Goal: Task Accomplishment & Management: Manage account settings

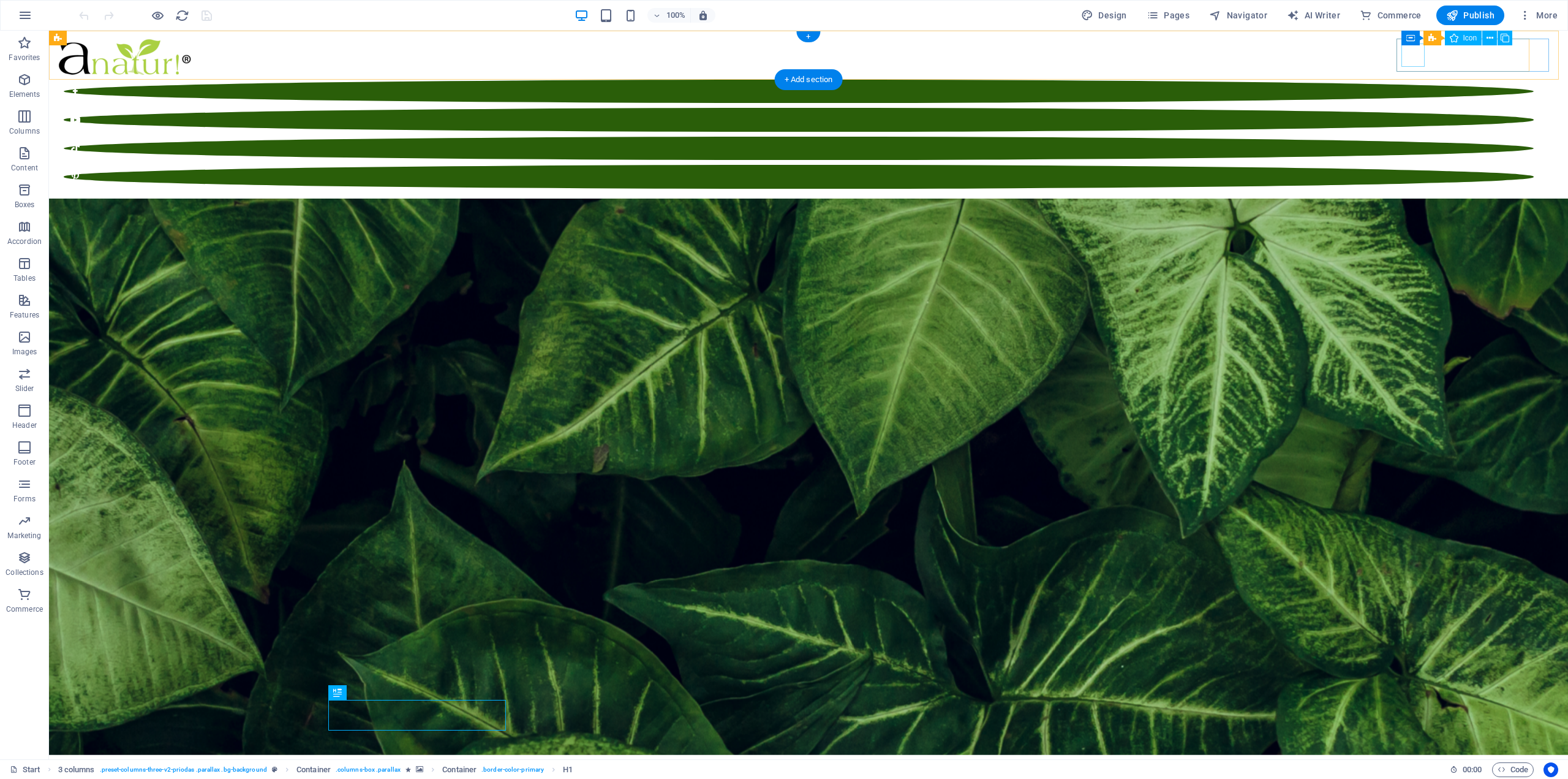
click at [1417, 79] on figure at bounding box center [799, 91] width 1470 height 24
drag, startPoint x: 1417, startPoint y: 54, endPoint x: 1201, endPoint y: 52, distance: 216.0
click at [1417, 79] on figure at bounding box center [799, 91] width 1470 height 24
select select "xMidYMid"
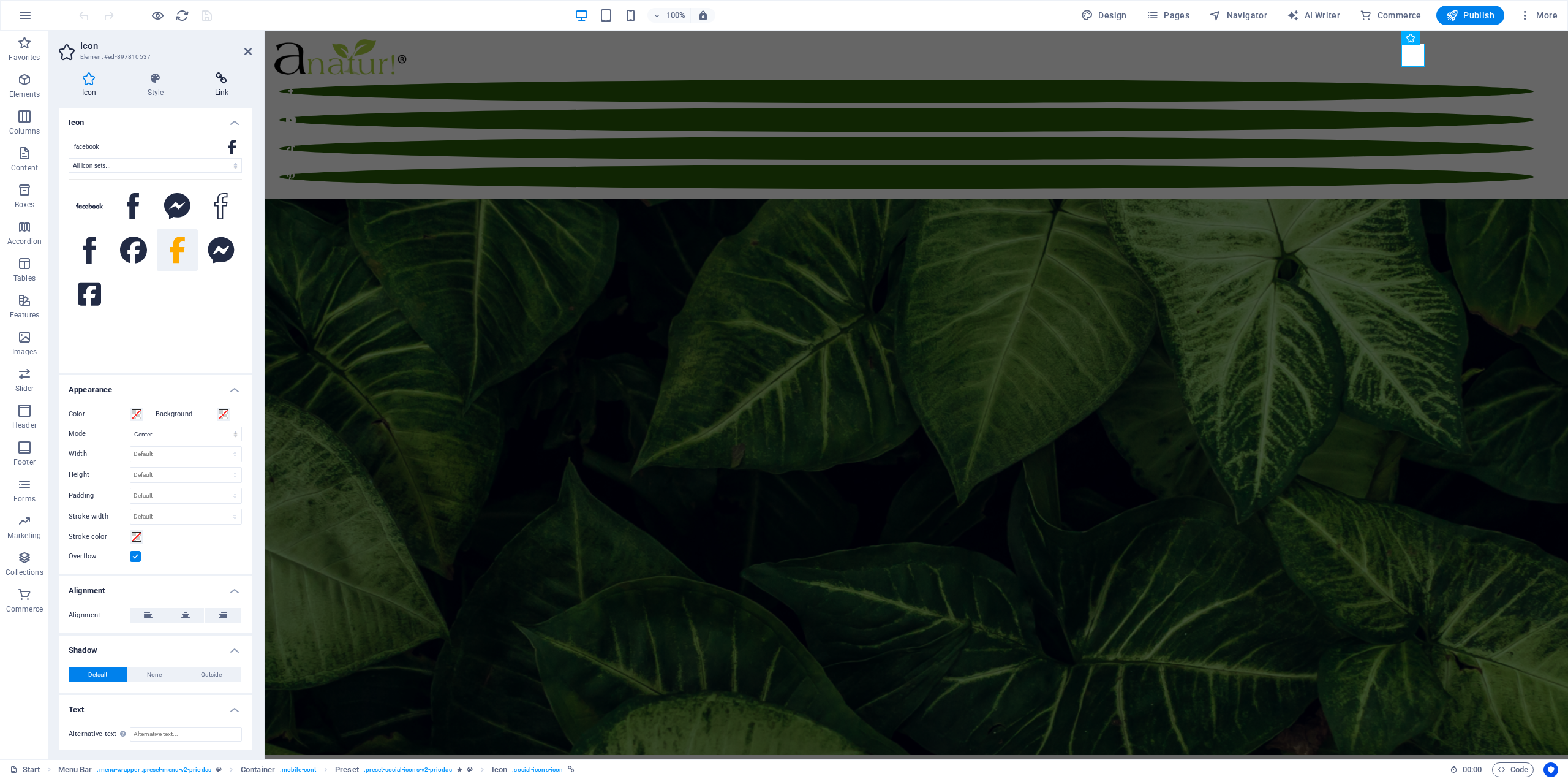
click at [216, 87] on h4 "Link" at bounding box center [221, 85] width 60 height 26
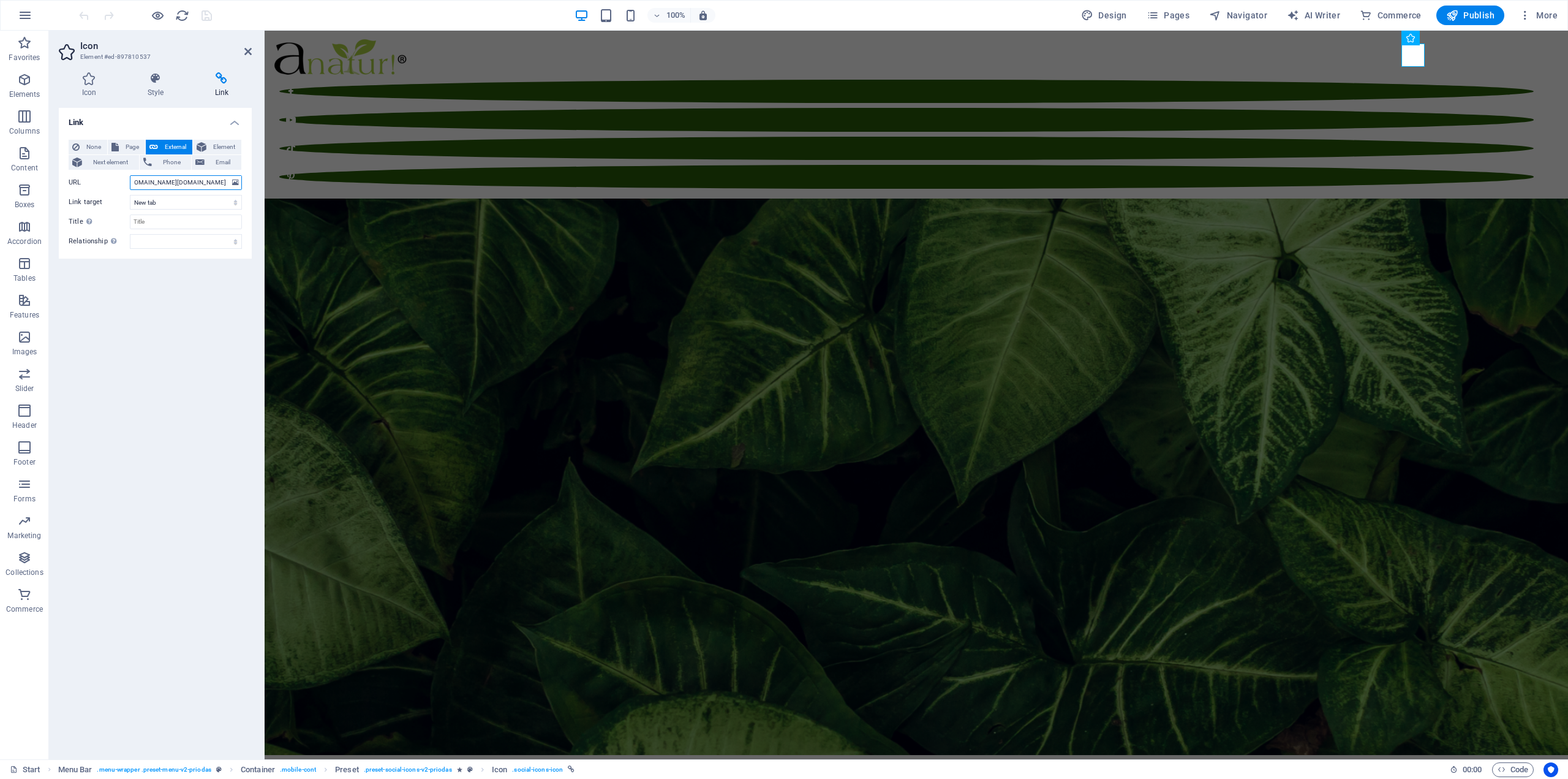
click at [219, 184] on input "[URL][DOMAIN_NAME][DOMAIN_NAME]" at bounding box center [186, 182] width 112 height 15
click at [175, 182] on input "[URL][DOMAIN_NAME][DOMAIN_NAME]" at bounding box center [186, 182] width 112 height 15
paste input "text"
type input "[URL][DOMAIN_NAME][DOMAIN_NAME]"
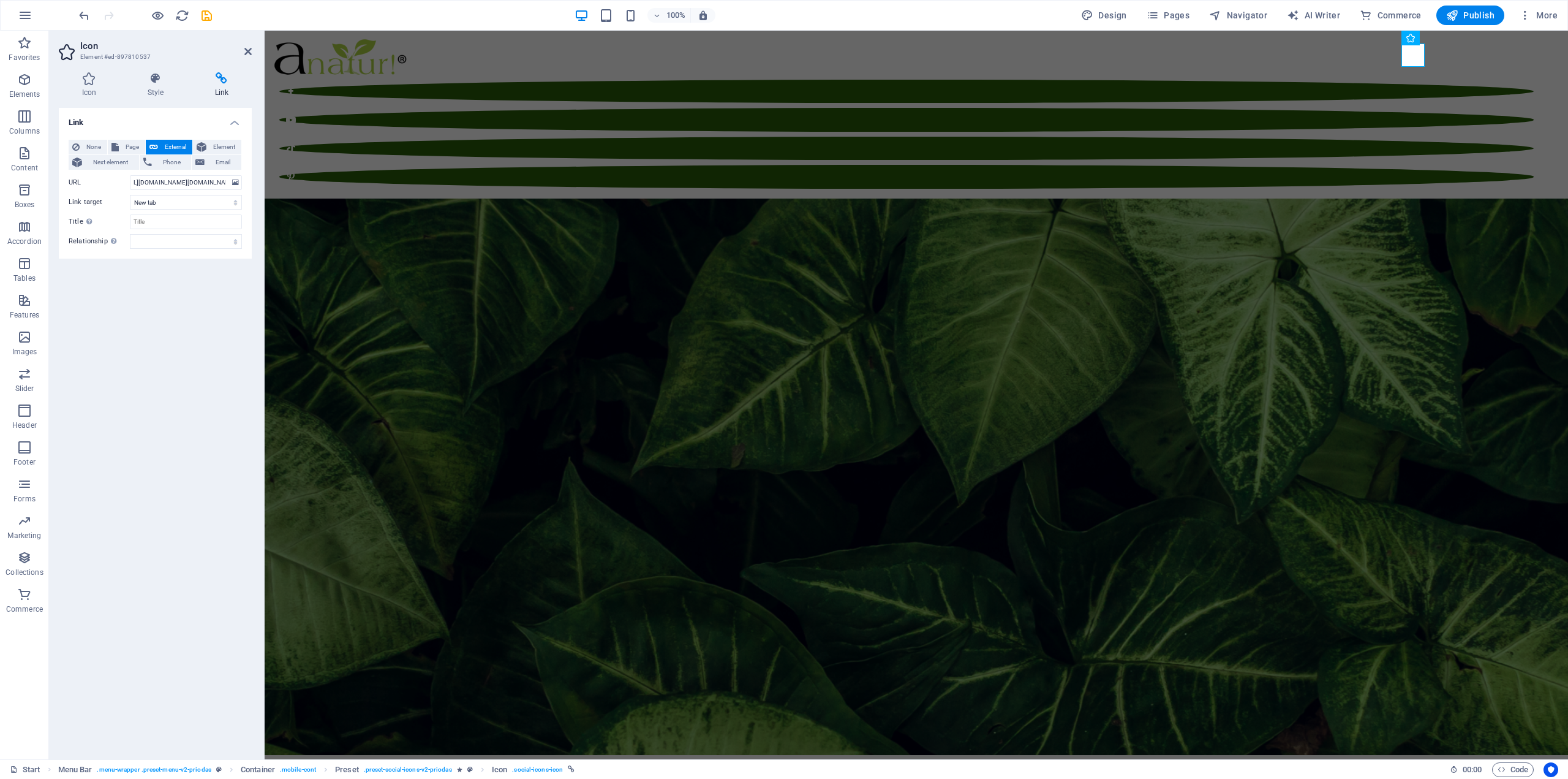
scroll to position [0, 0]
click at [1452, 108] on figure at bounding box center [906, 119] width 1254 height 24
select select "xMidYMid"
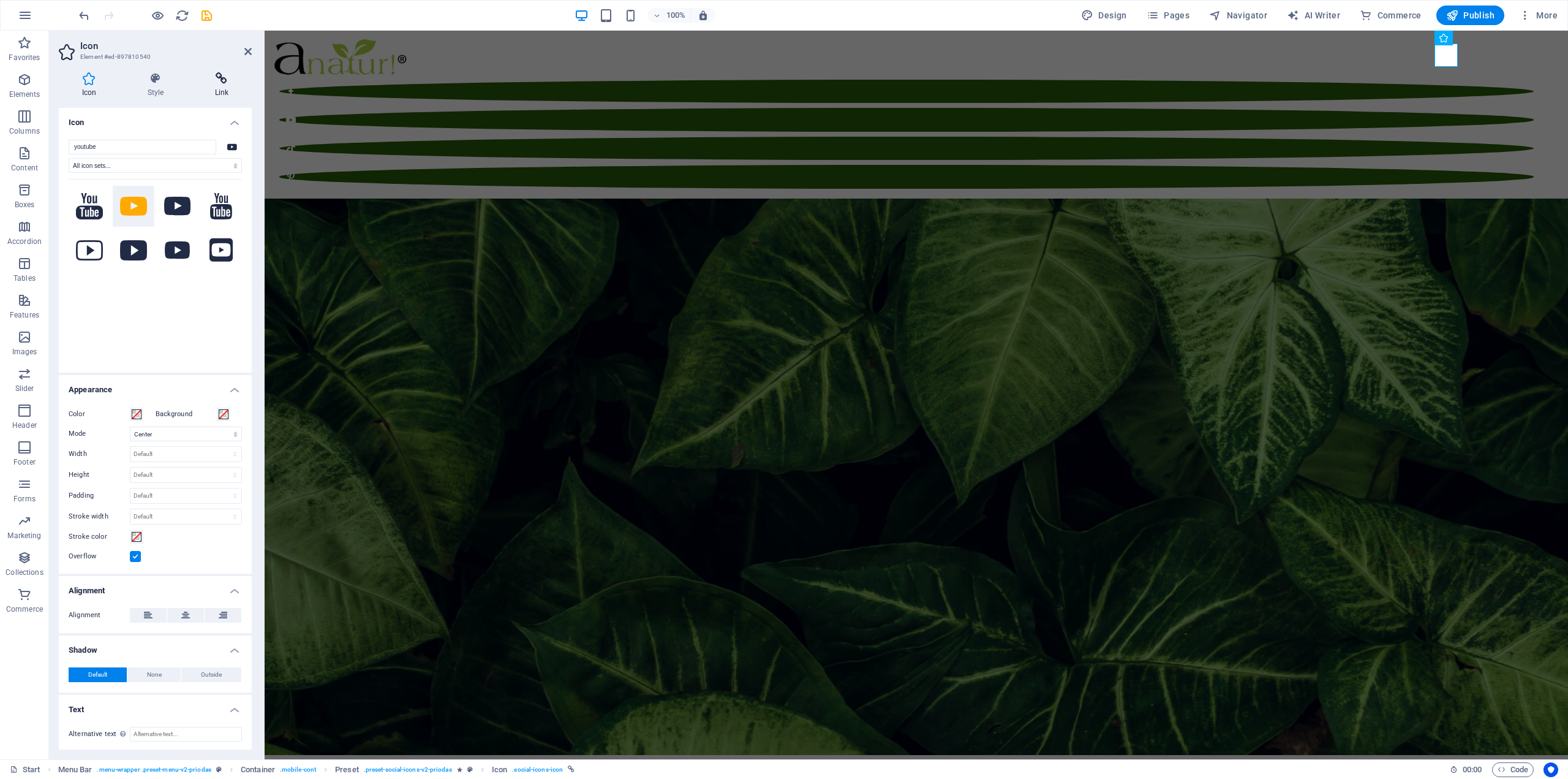
click at [228, 93] on h4 "Link" at bounding box center [221, 85] width 60 height 26
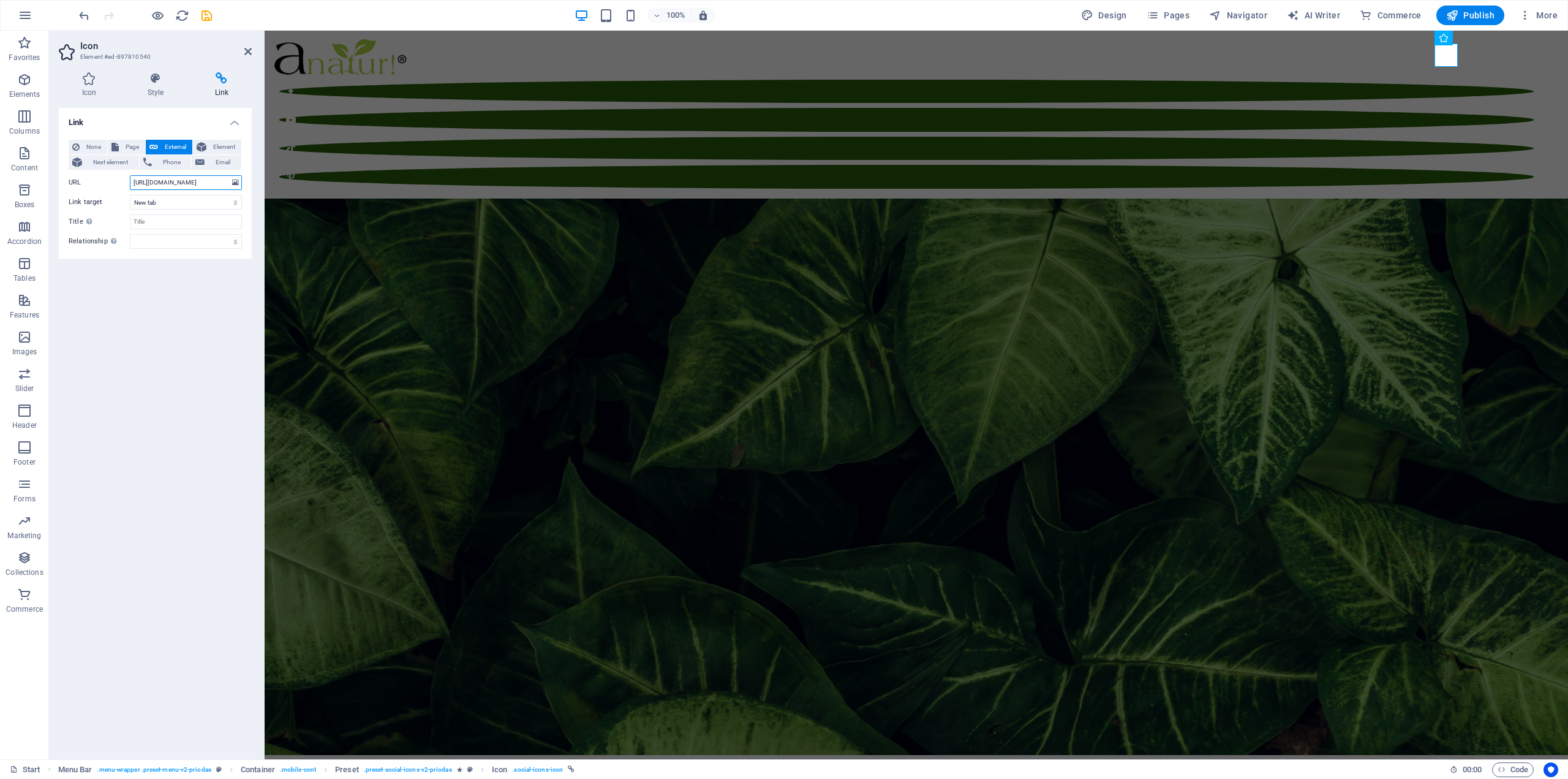
click at [194, 181] on input "[URL][DOMAIN_NAME]" at bounding box center [186, 182] width 112 height 15
paste input "text"
type input "[URL][DOMAIN_NAME]"
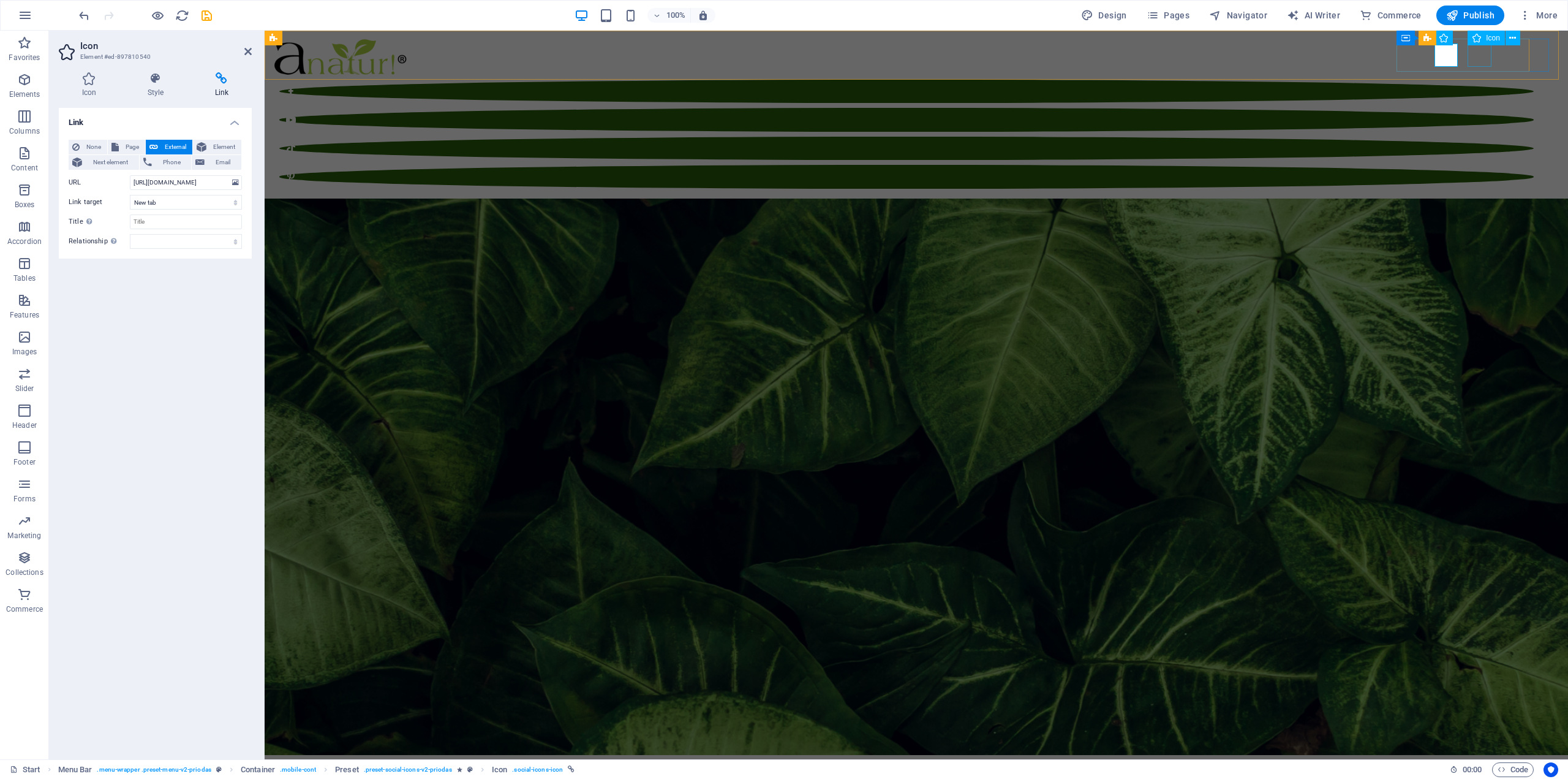
click at [1479, 137] on figure at bounding box center [906, 148] width 1254 height 24
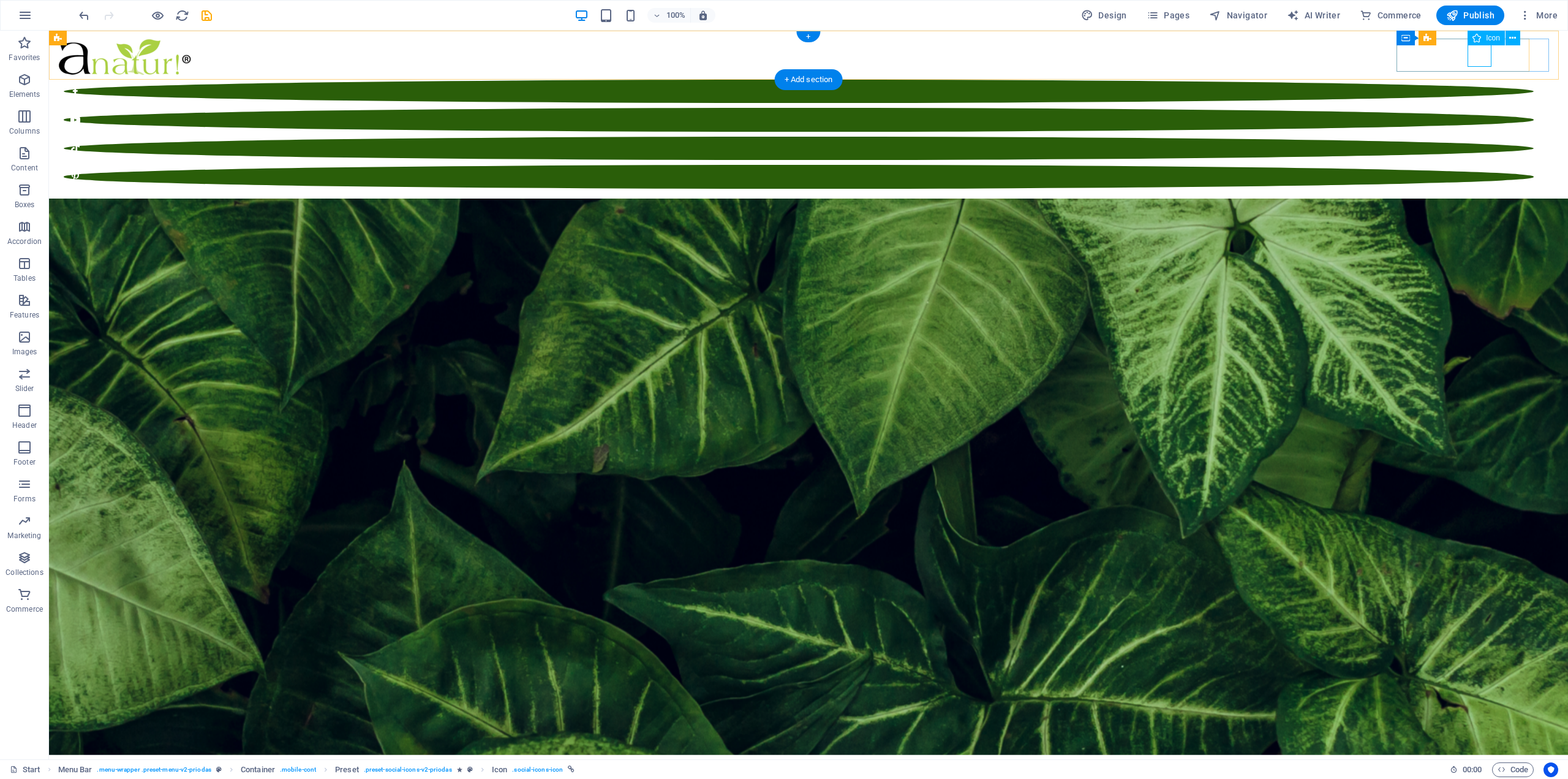
click at [1483, 137] on figure at bounding box center [799, 148] width 1470 height 24
click at [1483, 137] on figure at bounding box center [799, 148] width 1470 height 24
select select "xMidYMid"
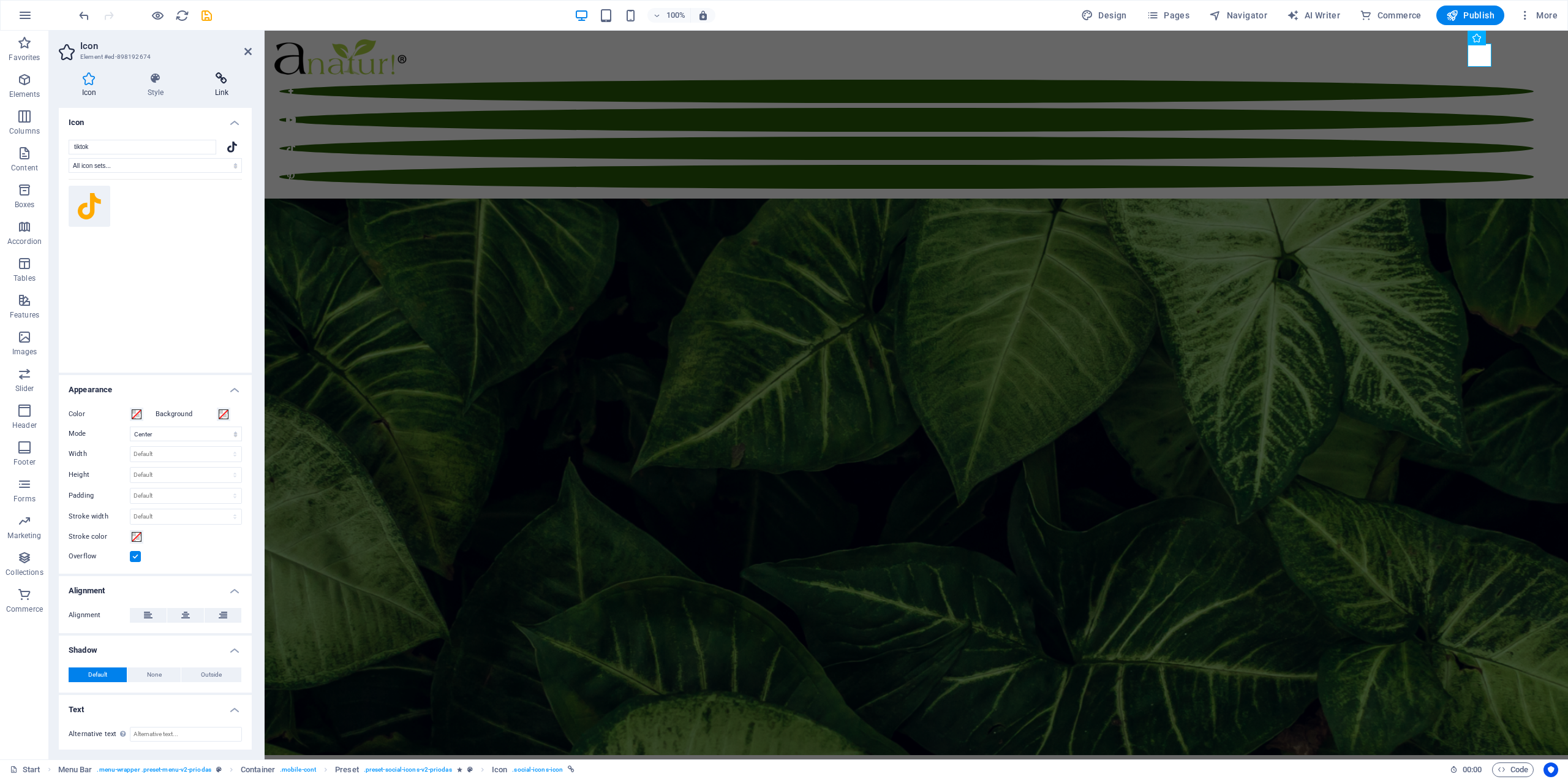
click at [221, 83] on icon at bounding box center [221, 78] width 60 height 12
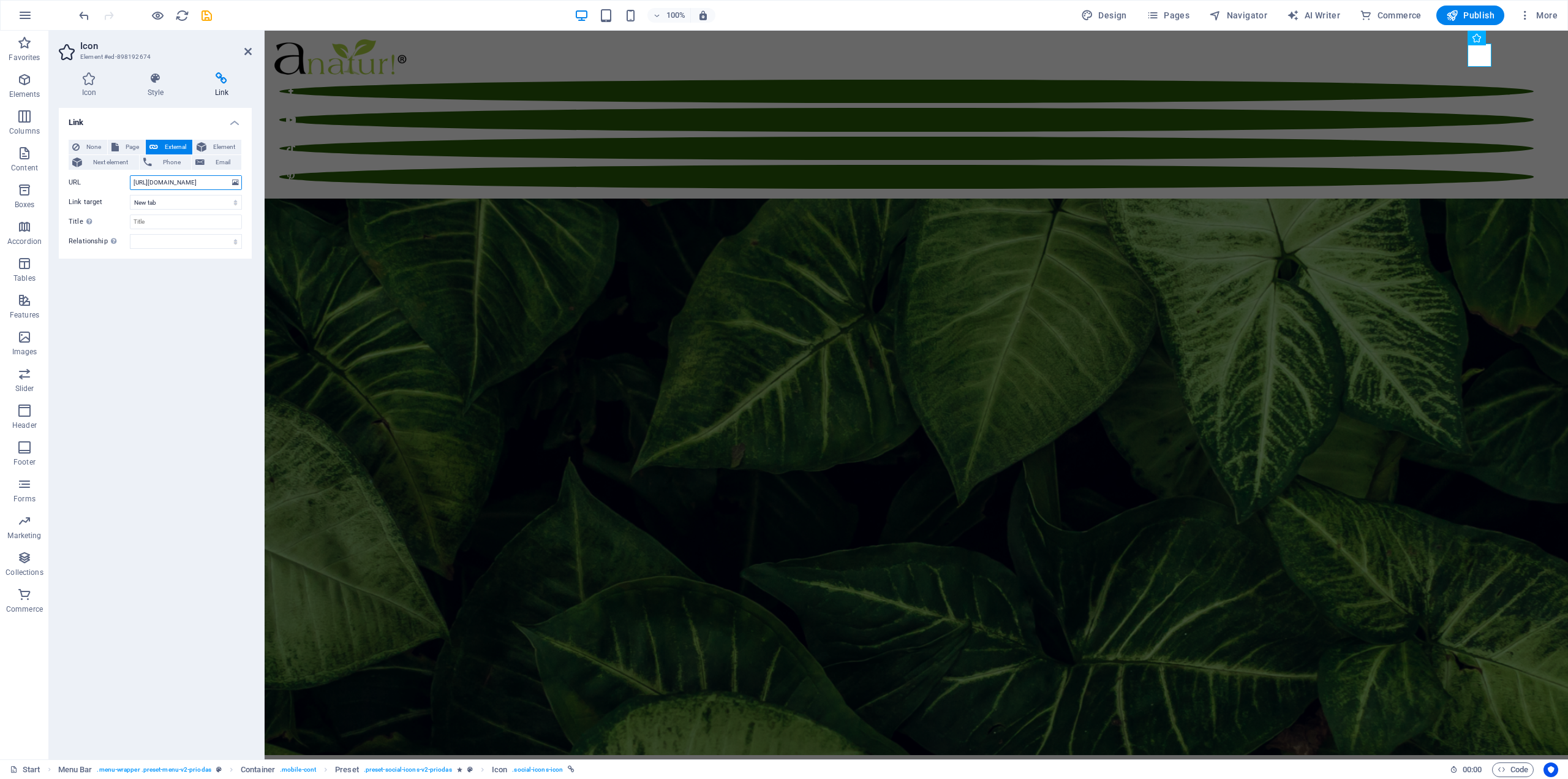
scroll to position [0, 88]
drag, startPoint x: 213, startPoint y: 182, endPoint x: 210, endPoint y: 176, distance: 6.7
click at [210, 176] on input "[URL][DOMAIN_NAME]" at bounding box center [186, 182] width 112 height 15
click at [167, 182] on input "[URL][DOMAIN_NAME]" at bounding box center [186, 182] width 112 height 15
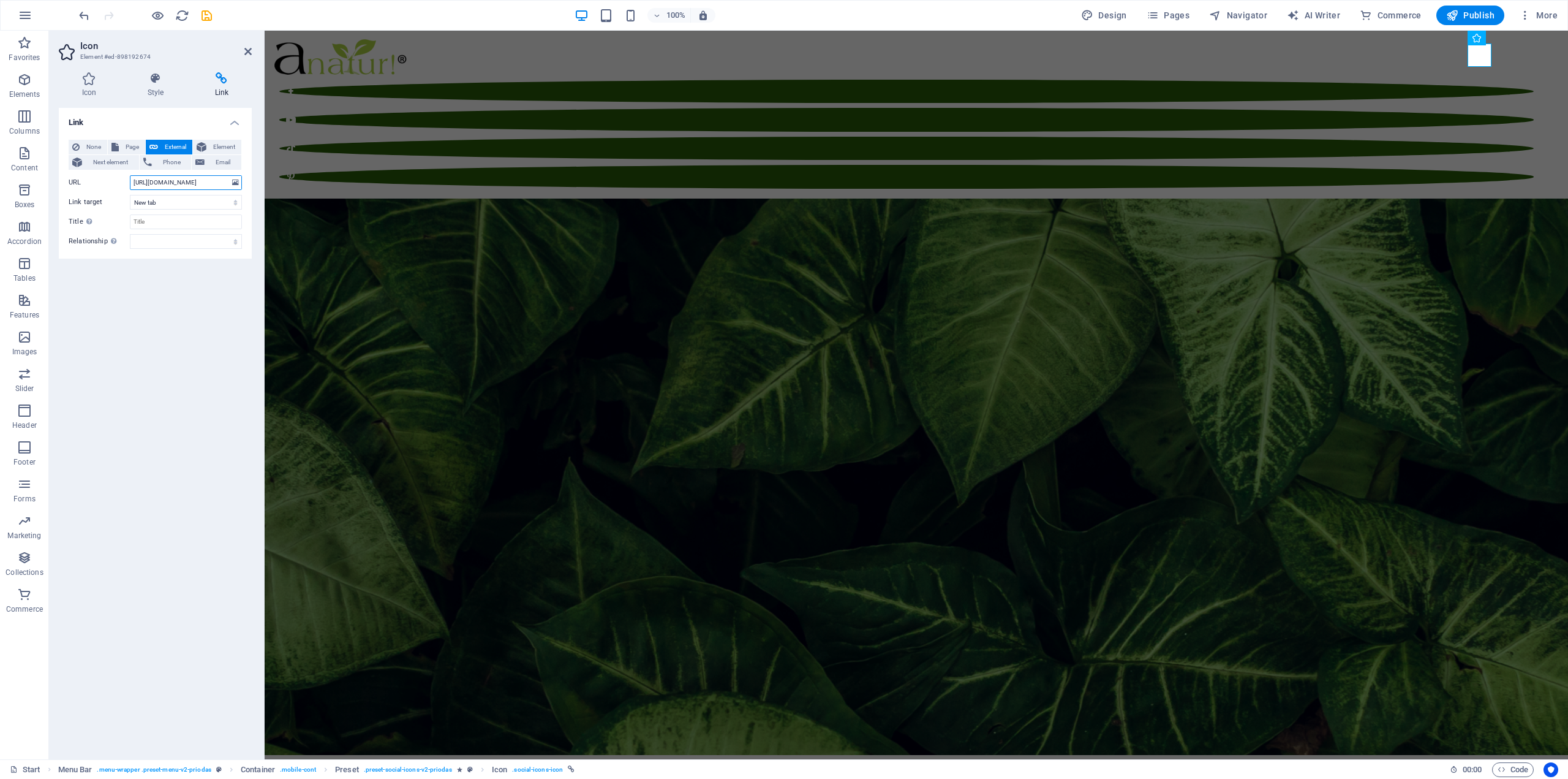
drag, startPoint x: 141, startPoint y: 181, endPoint x: 246, endPoint y: 195, distance: 105.9
click at [246, 195] on div "None Page External Element Next element Phone Email Page Start Subpage Legal No…" at bounding box center [155, 194] width 193 height 129
click at [190, 184] on input "[URL][DOMAIN_NAME]" at bounding box center [186, 182] width 112 height 15
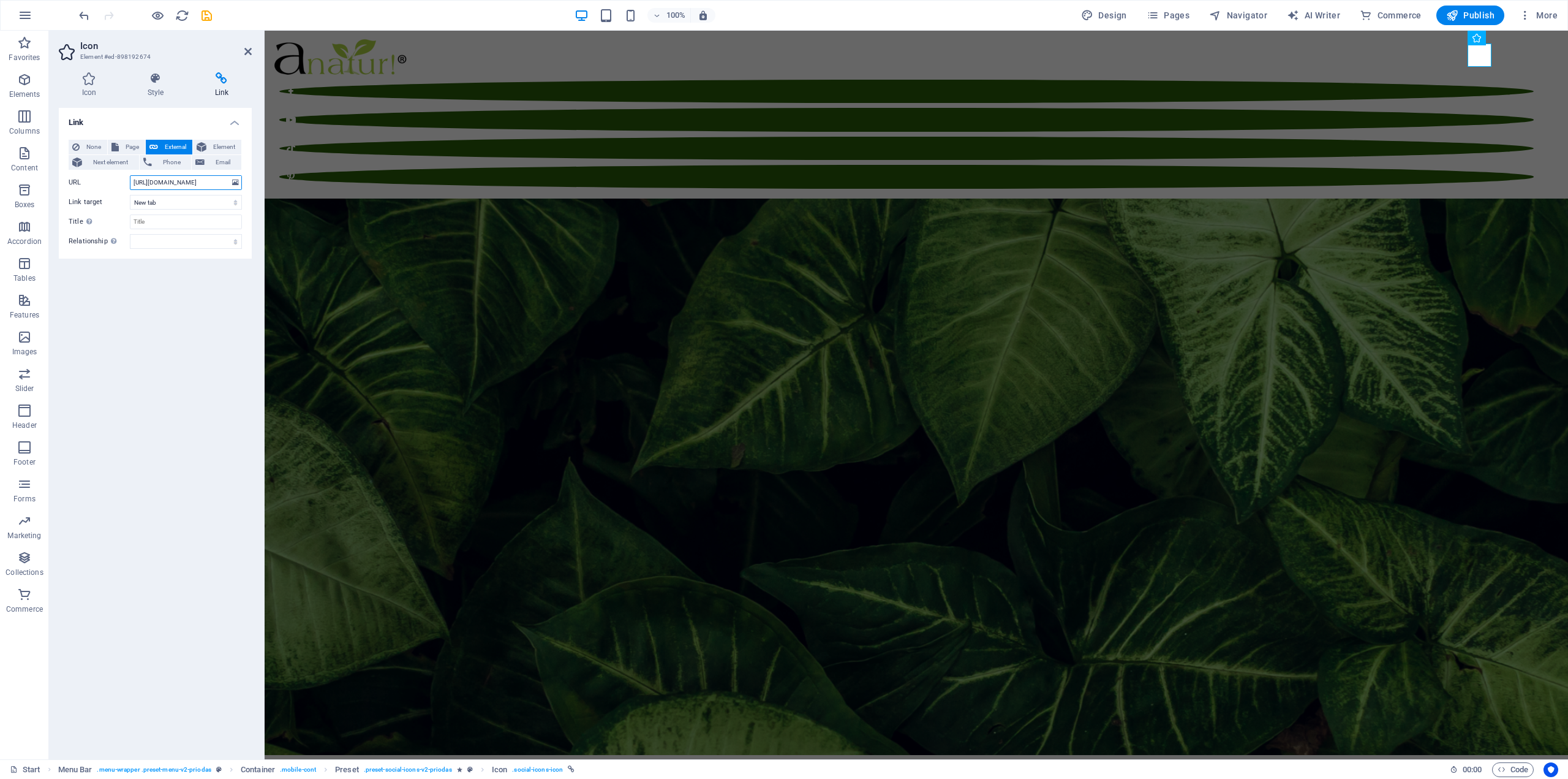
click at [190, 184] on input "[URL][DOMAIN_NAME]" at bounding box center [186, 182] width 112 height 15
type input "[URL][DOMAIN_NAME]"
click at [1513, 165] on figure at bounding box center [906, 176] width 1254 height 24
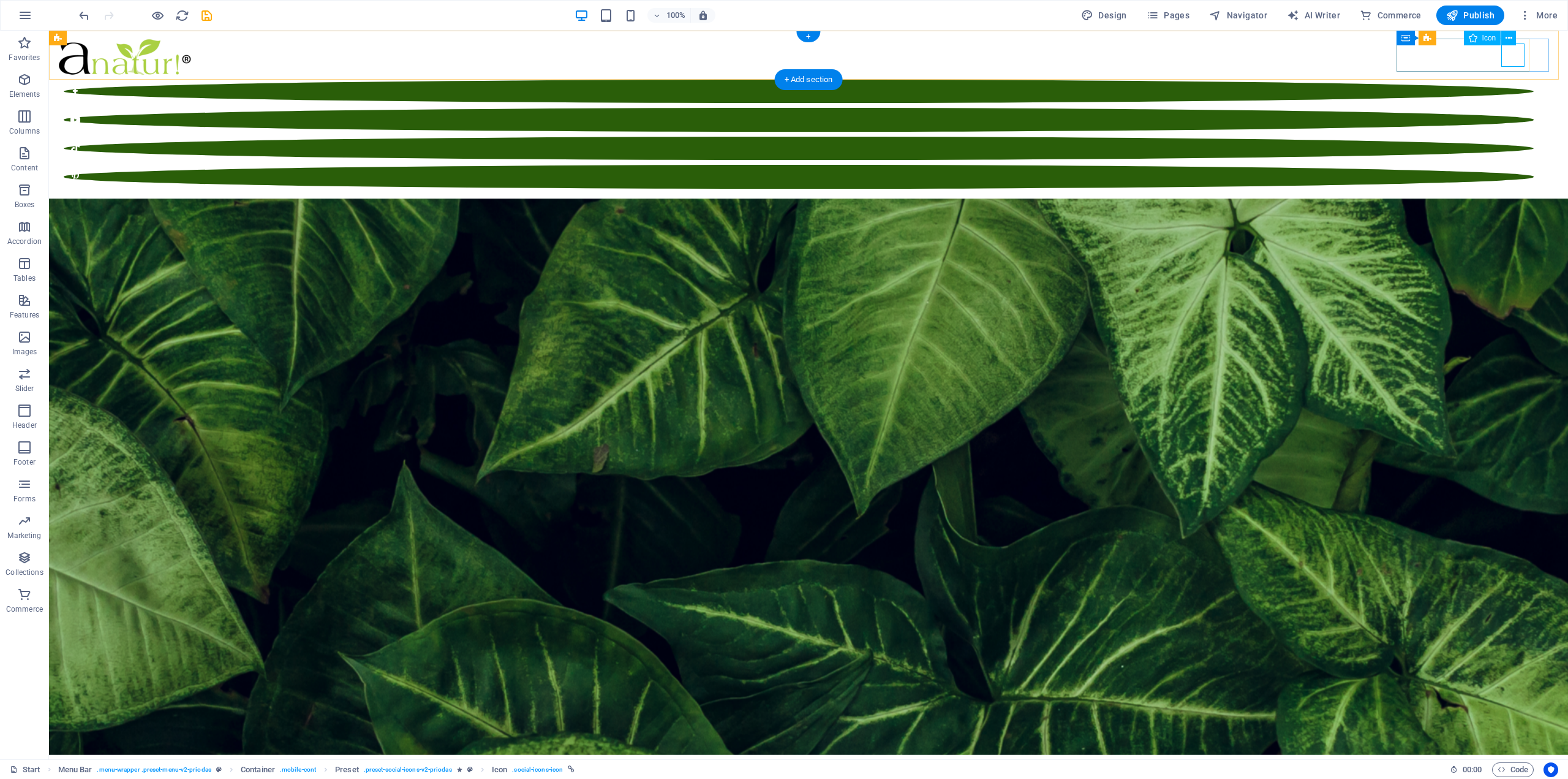
click at [1514, 165] on figure at bounding box center [799, 176] width 1470 height 24
select select "xMidYMid"
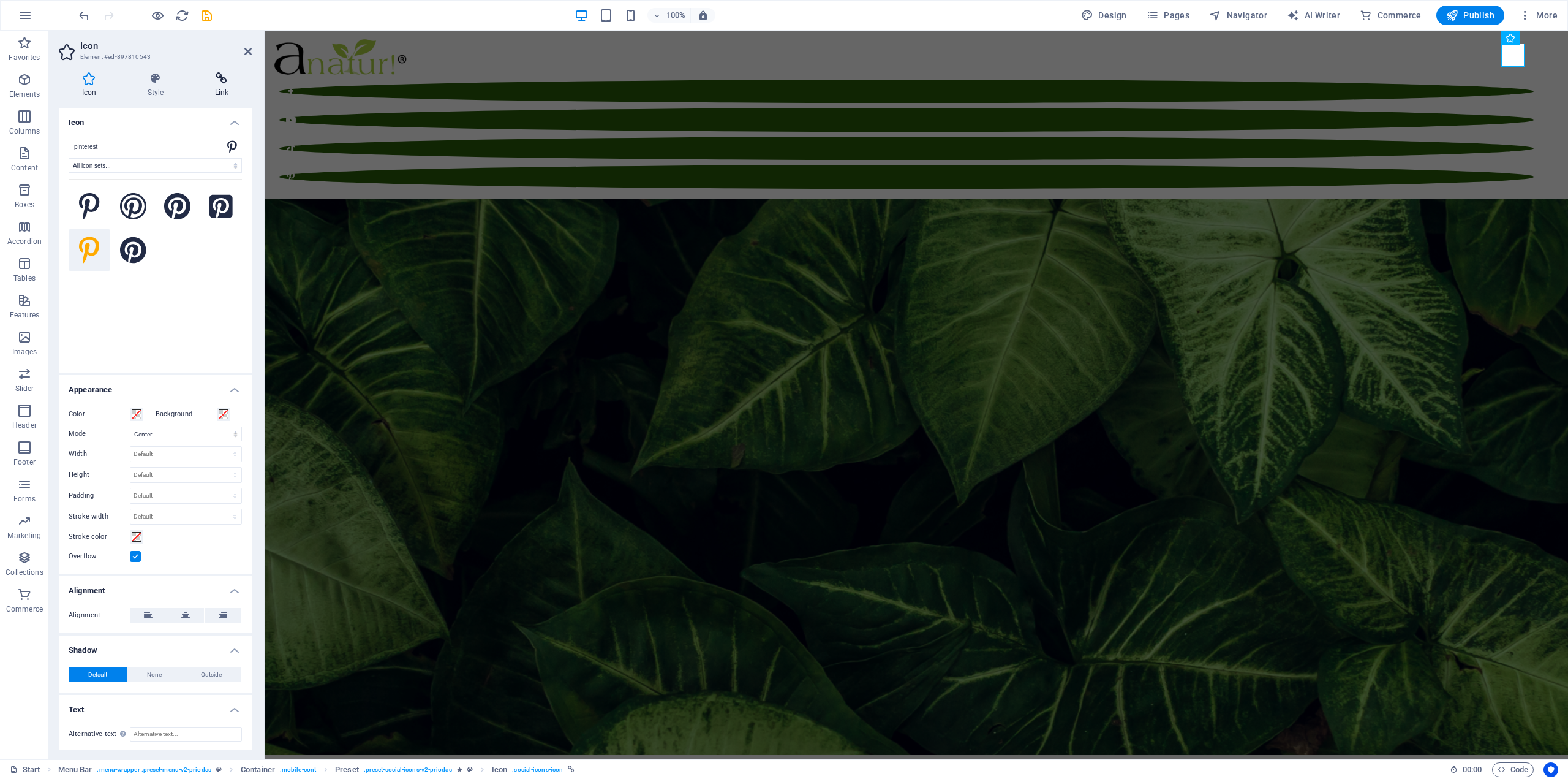
click at [225, 73] on icon at bounding box center [221, 78] width 60 height 12
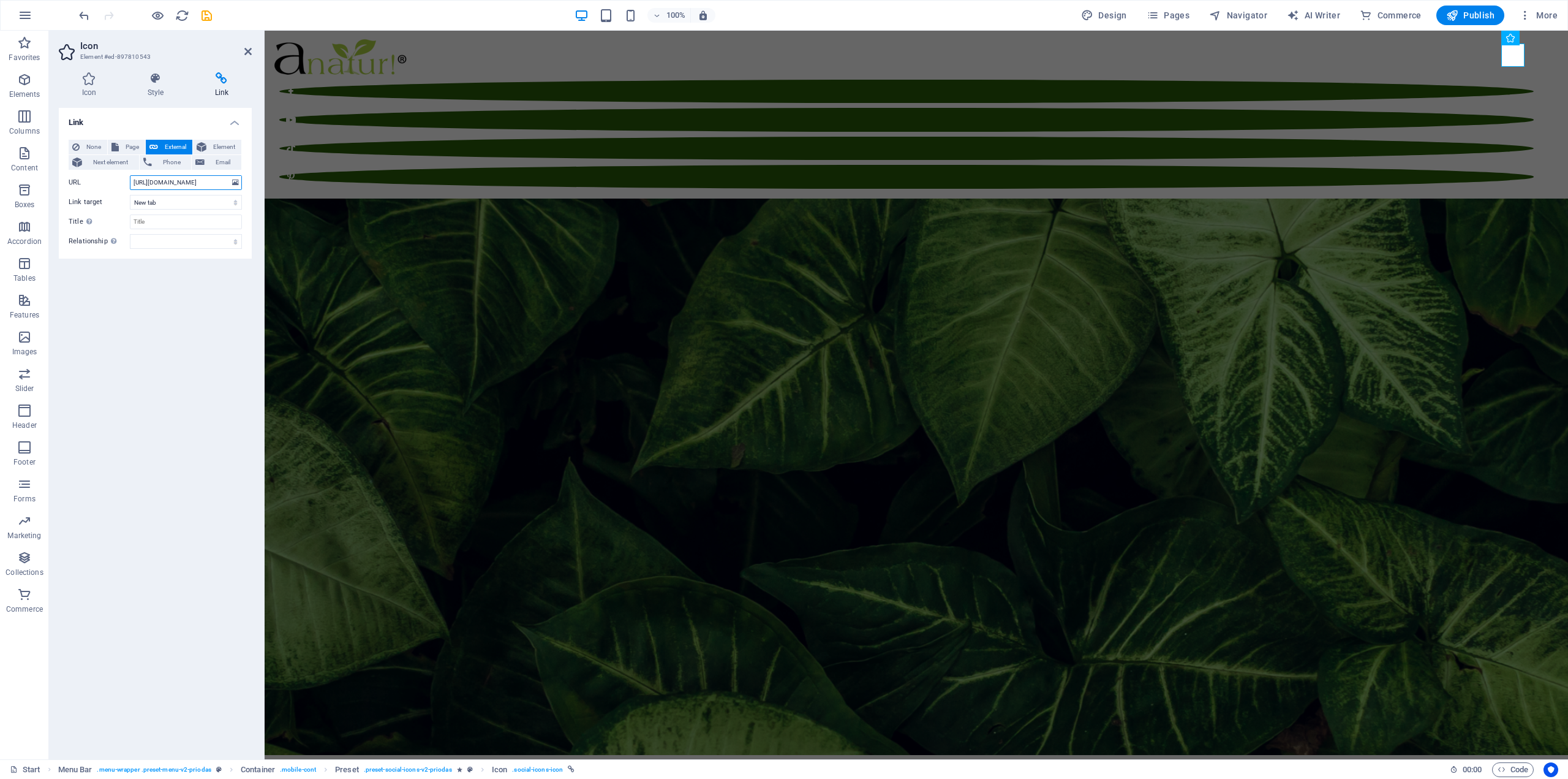
scroll to position [0, 102]
drag, startPoint x: 207, startPoint y: 178, endPoint x: 168, endPoint y: 174, distance: 39.2
click at [172, 169] on div "None Page External Element Next element Phone Email Page Start Subpage Legal No…" at bounding box center [155, 195] width 174 height 109
click at [158, 179] on input "[URL][DOMAIN_NAME]" at bounding box center [186, 182] width 112 height 15
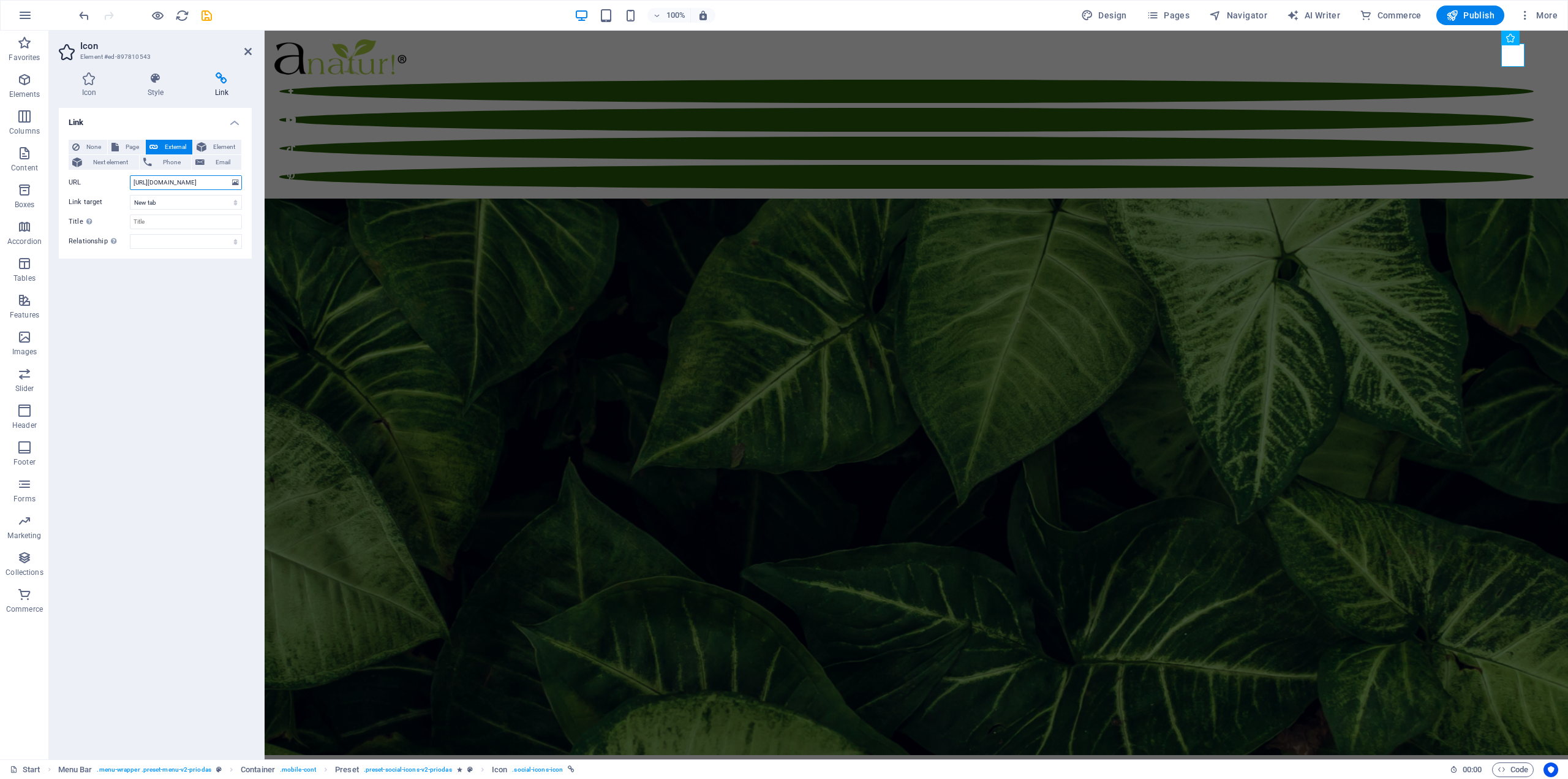
drag, startPoint x: 144, startPoint y: 183, endPoint x: 254, endPoint y: 217, distance: 115.1
click at [254, 217] on div "Icon Style Link Icon pinterest All icon sets... IcoFont Ionicons FontAwesome Br…" at bounding box center [155, 411] width 213 height 697
click at [193, 177] on input "[URL][DOMAIN_NAME]" at bounding box center [186, 182] width 112 height 15
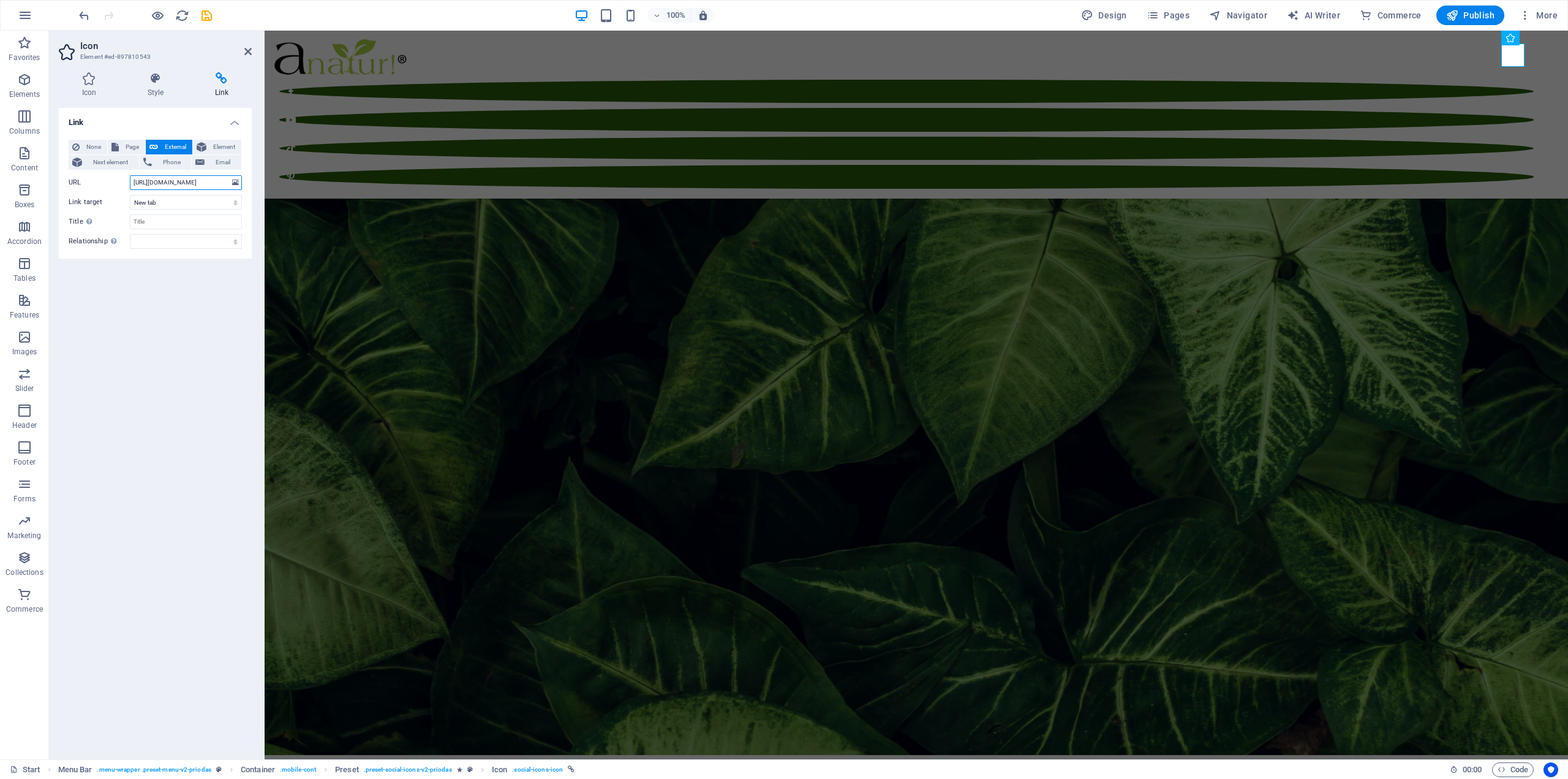
click at [193, 177] on input "[URL][DOMAIN_NAME]" at bounding box center [186, 182] width 112 height 15
click at [193, 178] on input "[URL][DOMAIN_NAME]" at bounding box center [186, 182] width 112 height 15
type input "[URL][DOMAIN_NAME]"
drag, startPoint x: 138, startPoint y: 180, endPoint x: 234, endPoint y: 199, distance: 97.9
click at [234, 199] on div "None Page External Element Next element Phone Email Page Start Subpage Legal No…" at bounding box center [155, 195] width 174 height 109
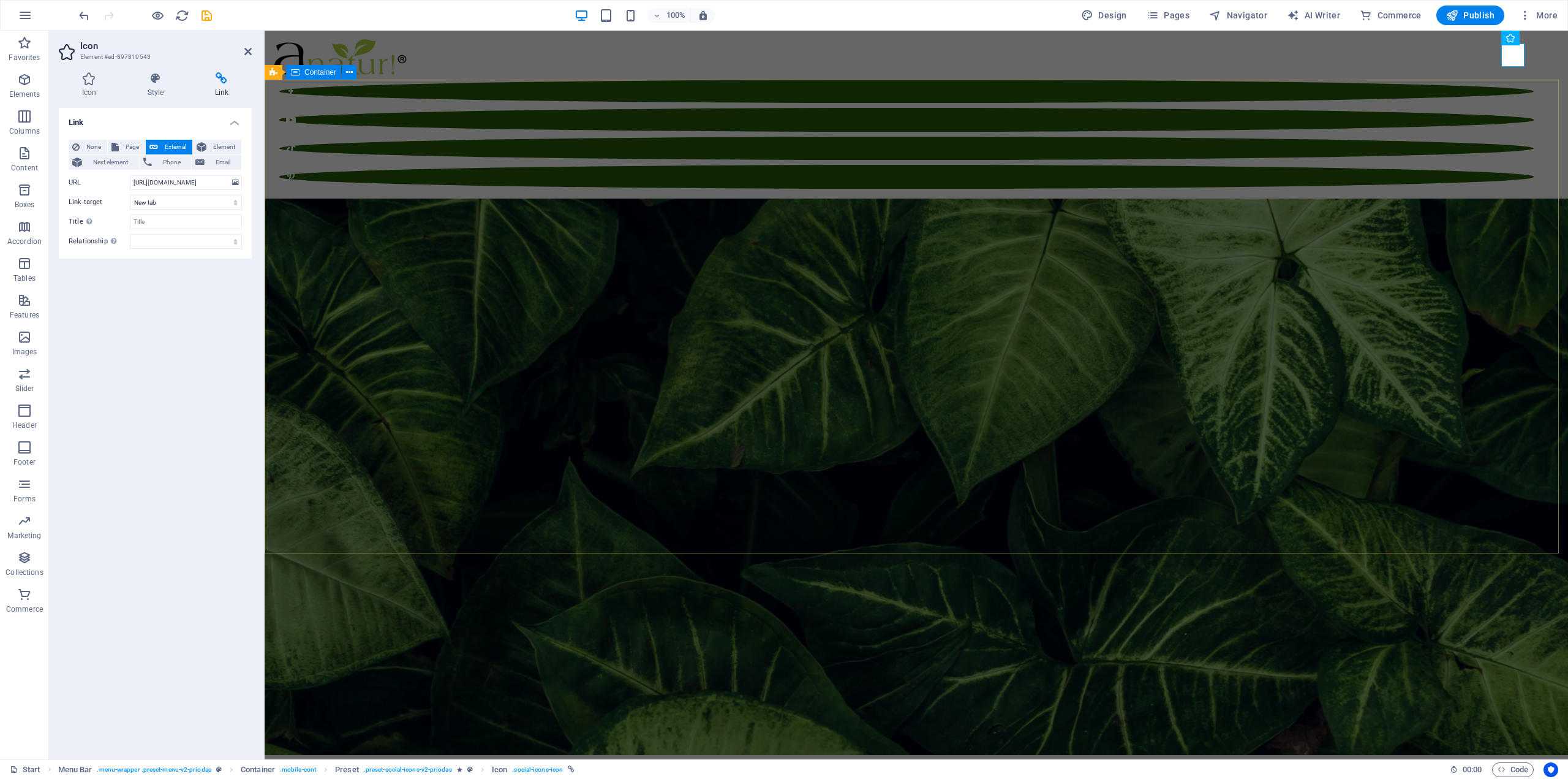
scroll to position [0, 0]
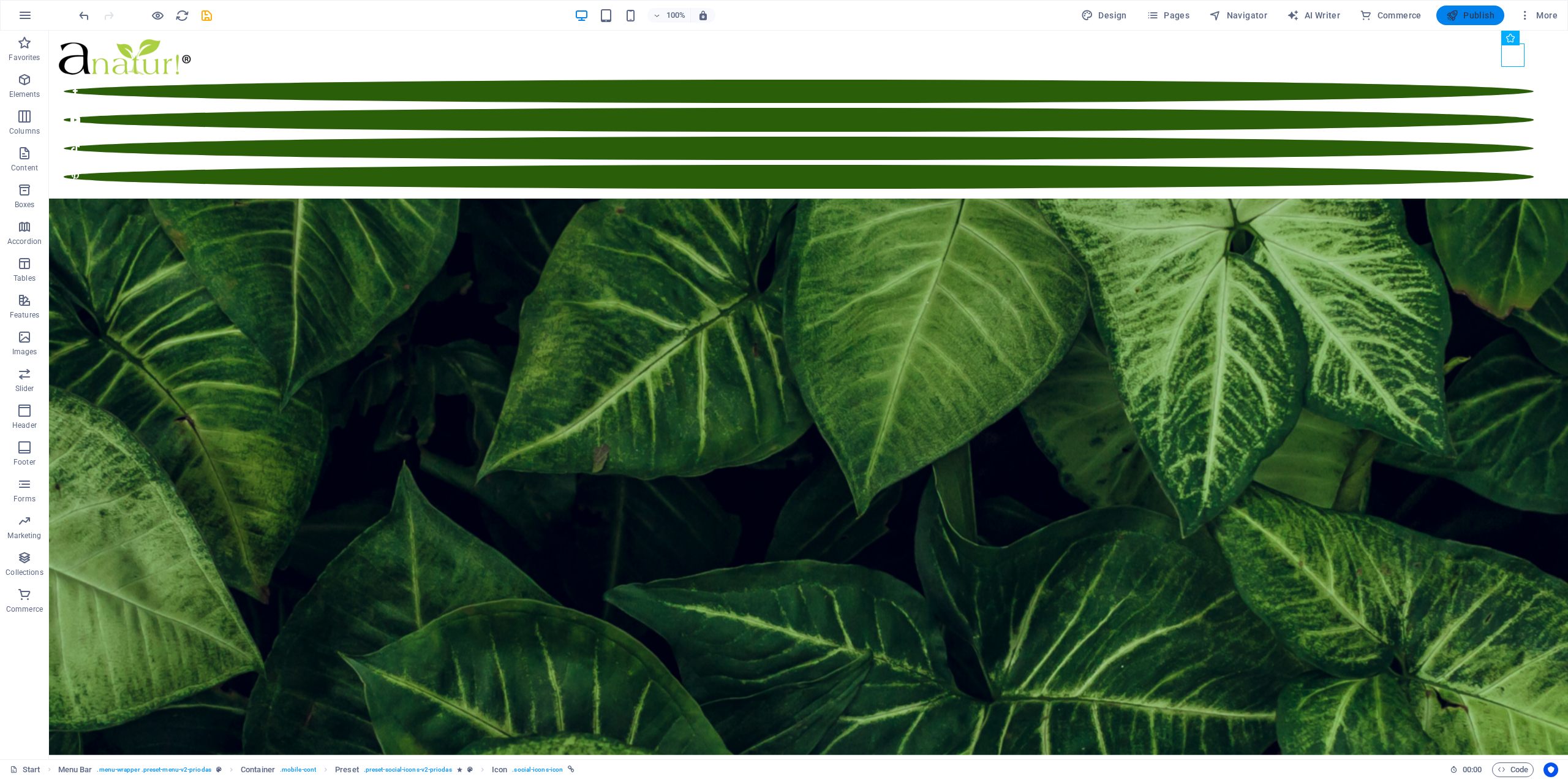
click at [1476, 18] on span "Publish" at bounding box center [1470, 15] width 48 height 12
